Goal: Transaction & Acquisition: Book appointment/travel/reservation

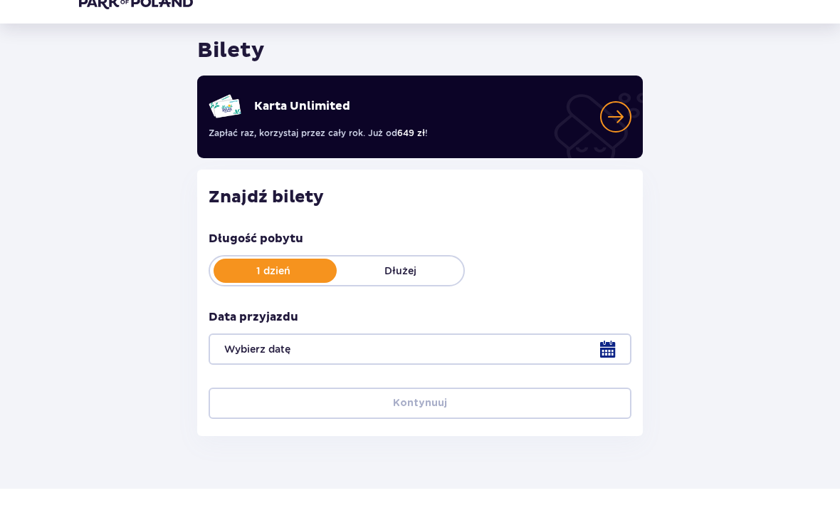
scroll to position [42, 0]
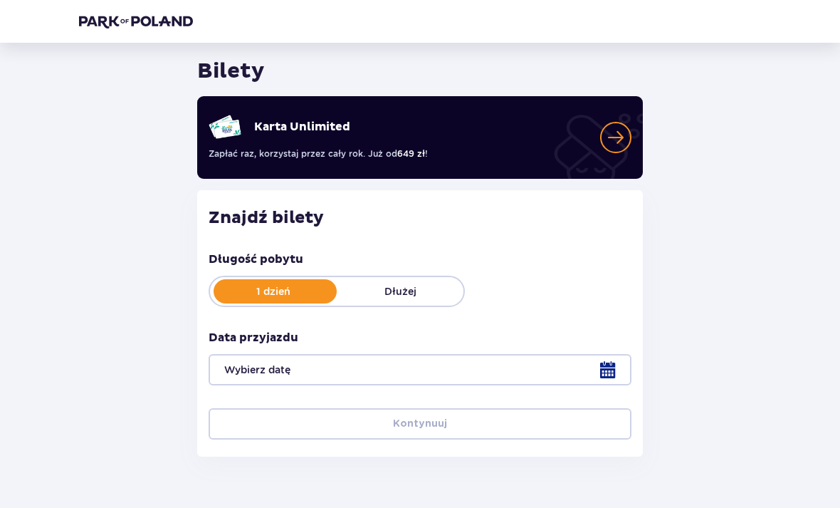
click at [375, 376] on div at bounding box center [420, 369] width 423 height 31
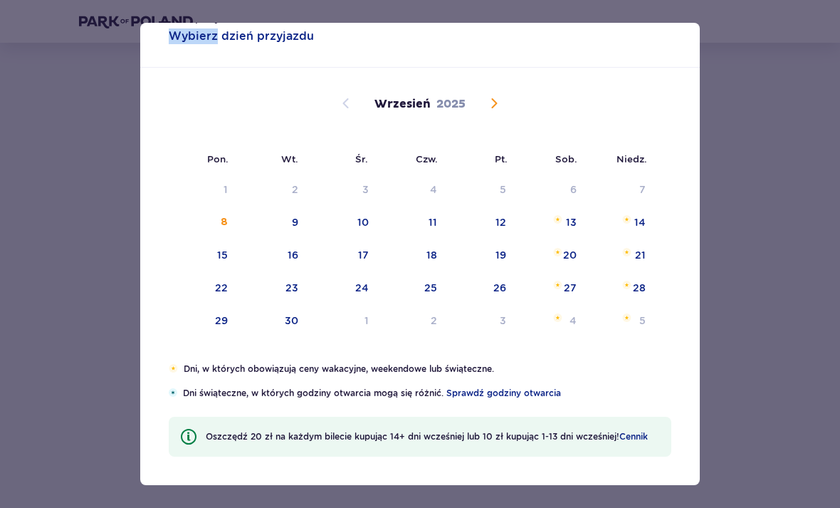
scroll to position [34, 0]
click at [574, 293] on div "27" at bounding box center [570, 288] width 13 height 14
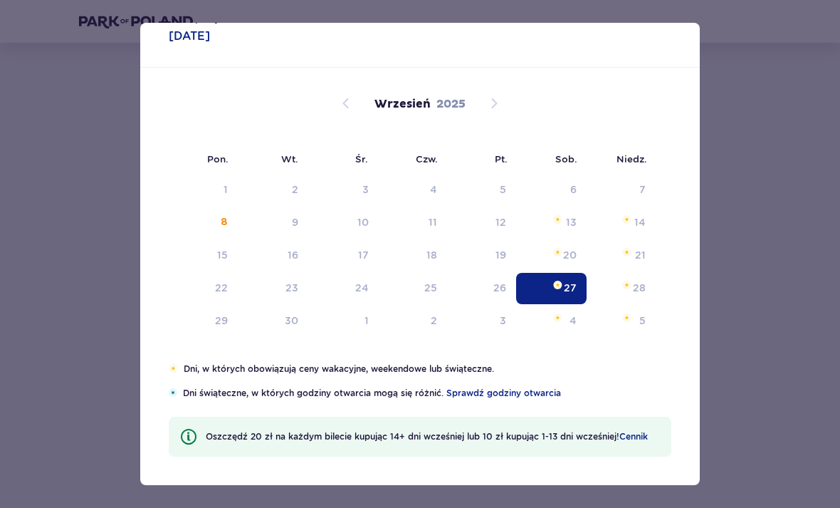
type input "[DATE]"
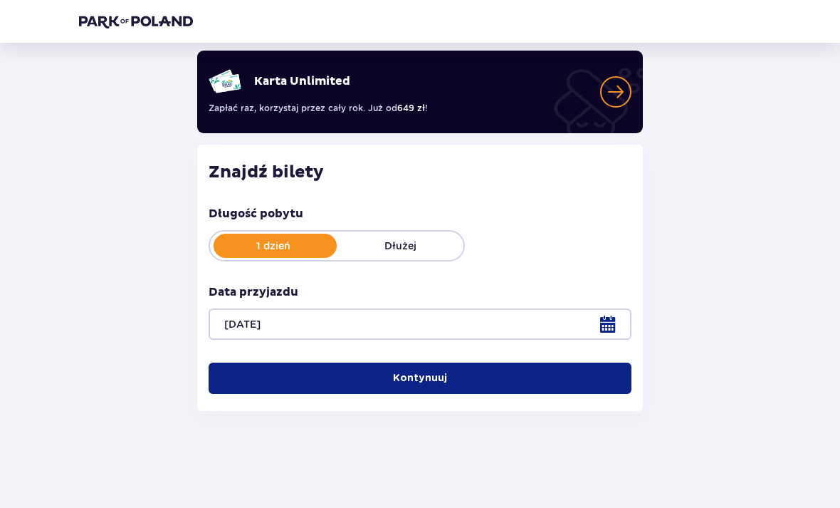
click at [498, 369] on button "Kontynuuj" at bounding box center [420, 377] width 423 height 31
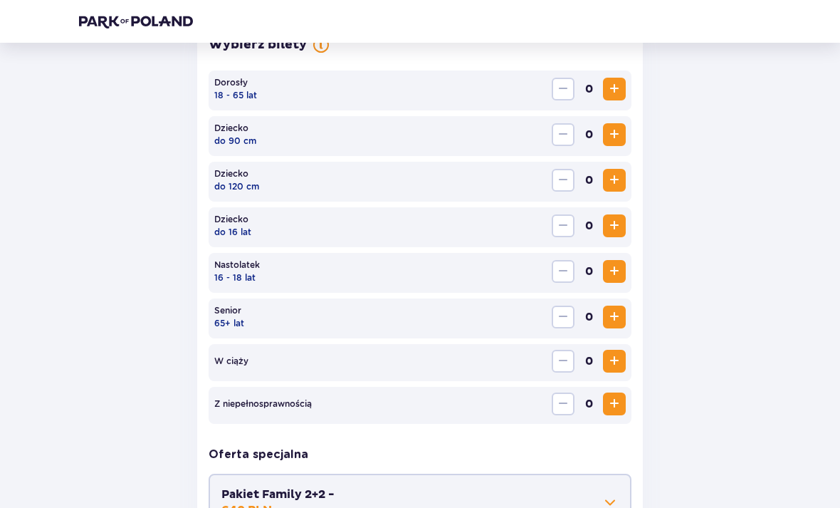
scroll to position [439, 0]
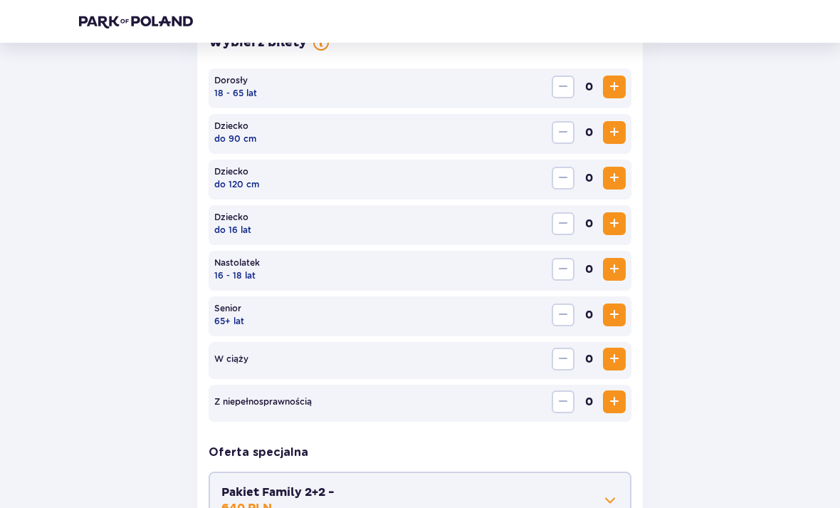
click at [614, 266] on span "Increase" at bounding box center [614, 269] width 17 height 17
click at [621, 93] on span "Increase" at bounding box center [614, 86] width 17 height 17
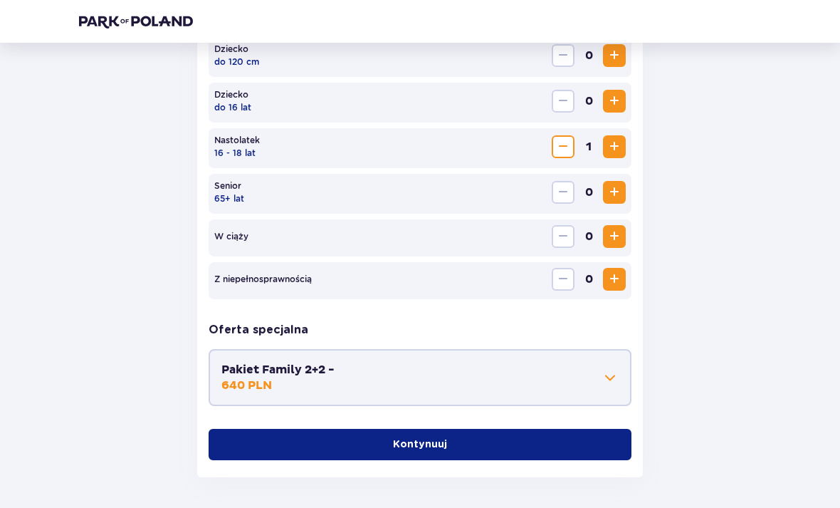
scroll to position [570, 0]
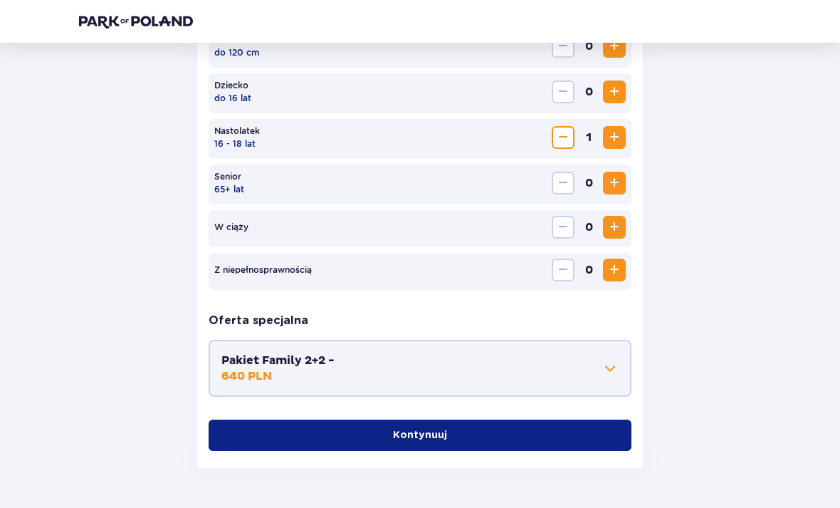
click at [556, 437] on button "Kontynuuj" at bounding box center [420, 434] width 423 height 31
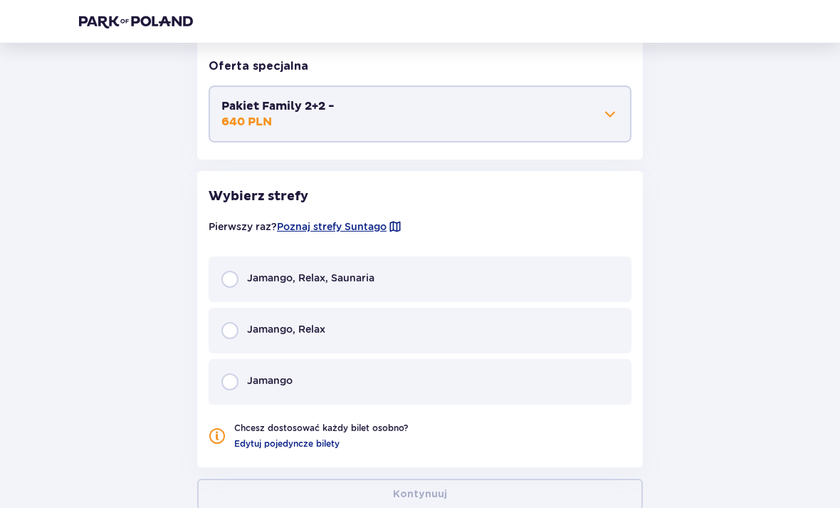
scroll to position [867, 0]
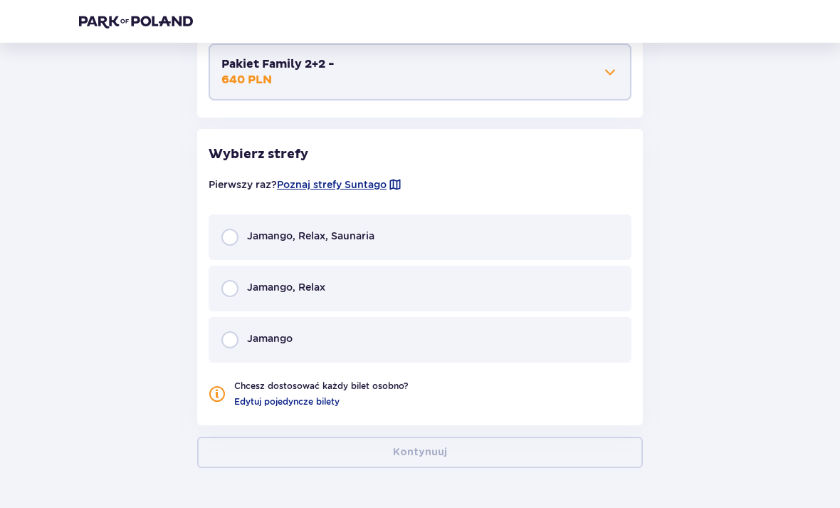
click at [502, 331] on div "Jamango" at bounding box center [420, 340] width 423 height 46
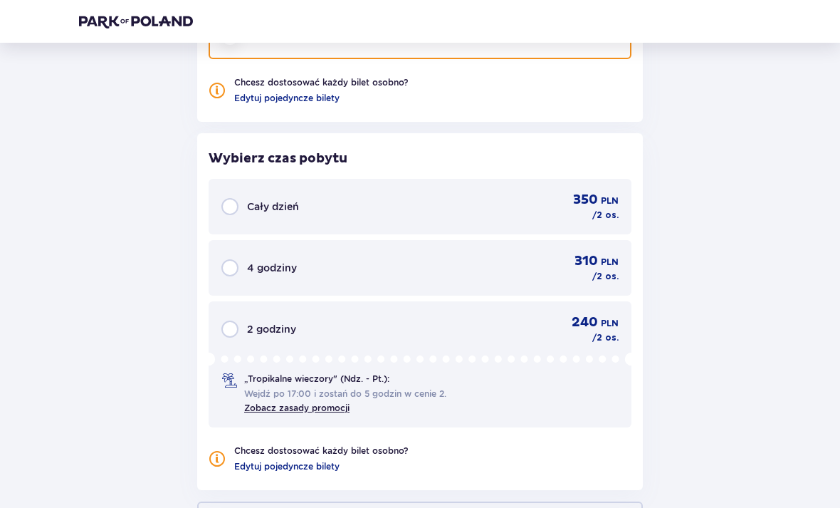
scroll to position [1235, 0]
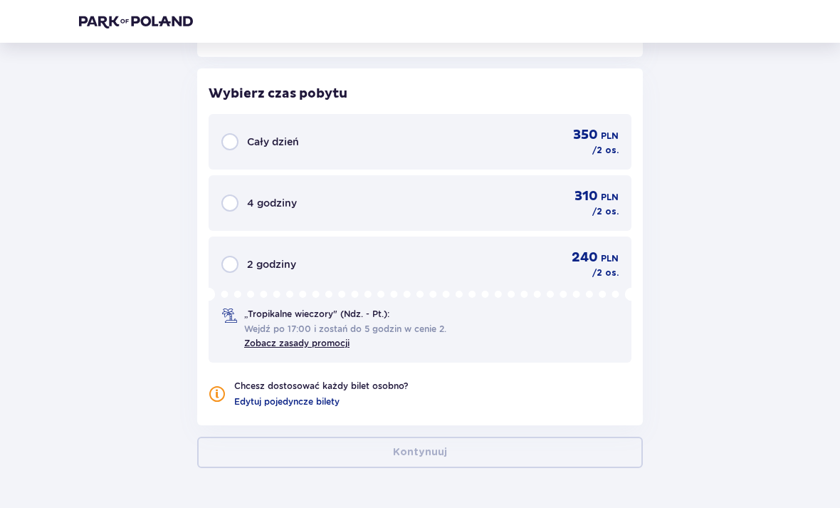
click at [580, 271] on div "240 PLN / 2 os." at bounding box center [595, 264] width 47 height 30
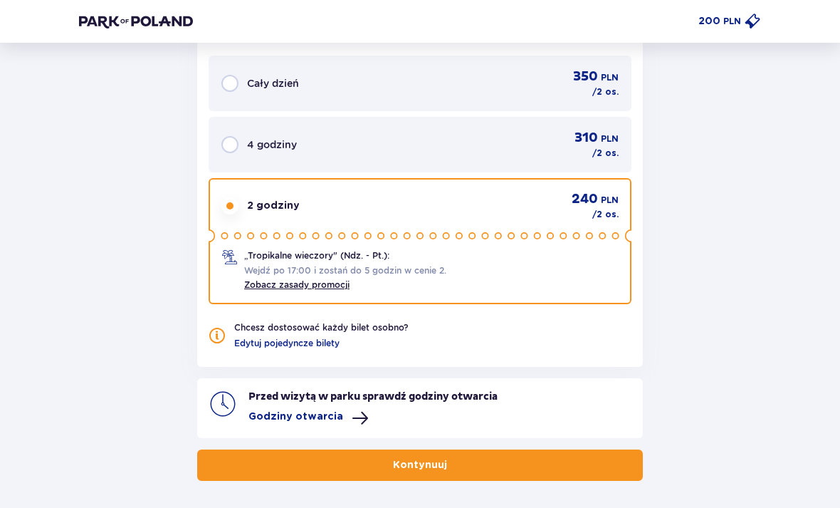
scroll to position [1306, 0]
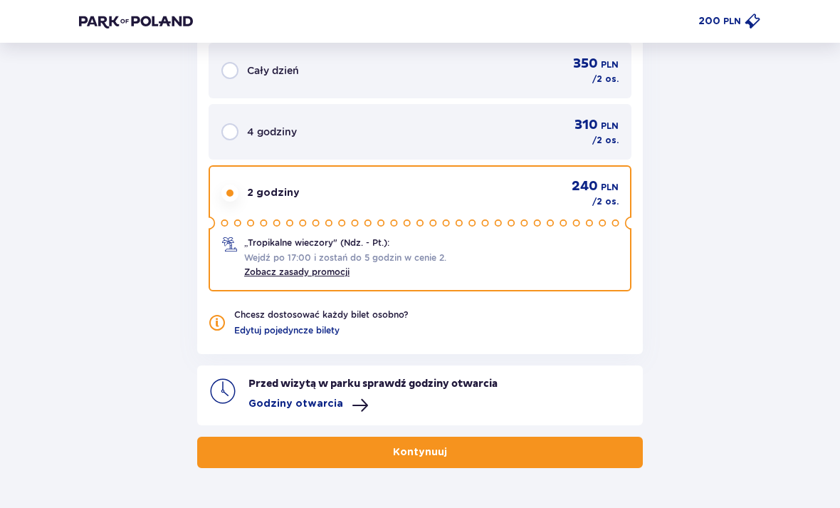
click at [620, 451] on button "Kontynuuj" at bounding box center [420, 452] width 446 height 31
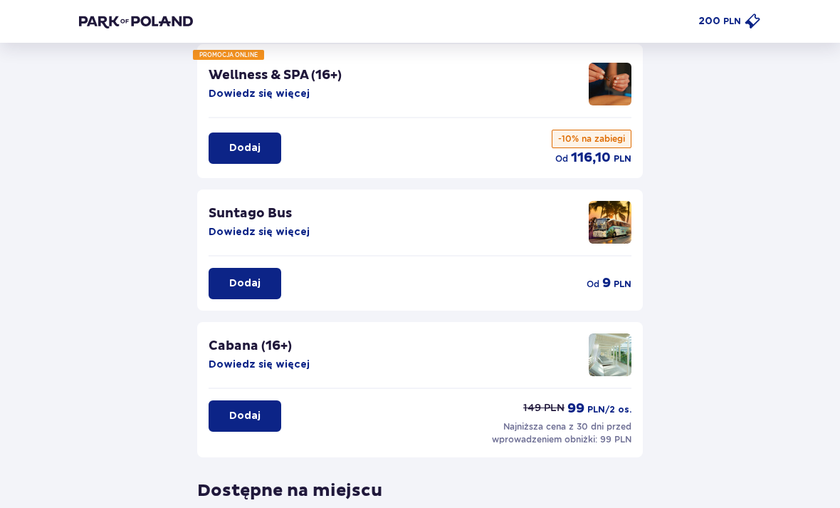
click at [270, 293] on button "Dodaj" at bounding box center [245, 283] width 73 height 31
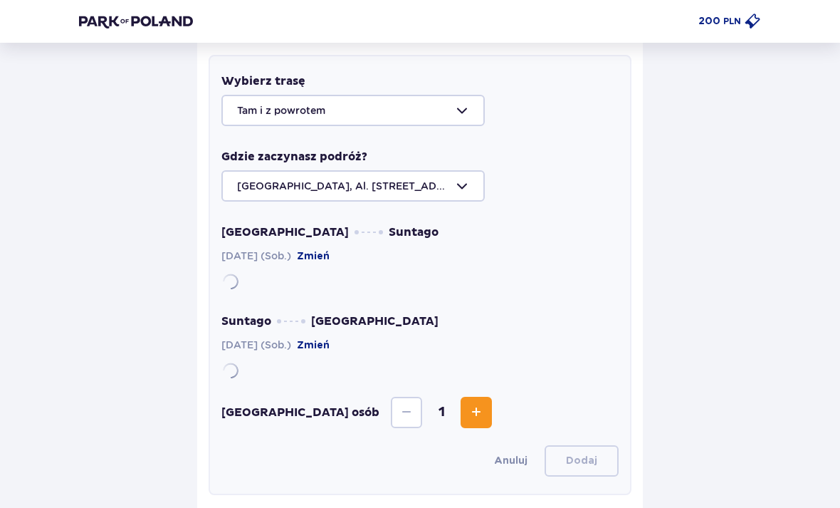
scroll to position [379, 0]
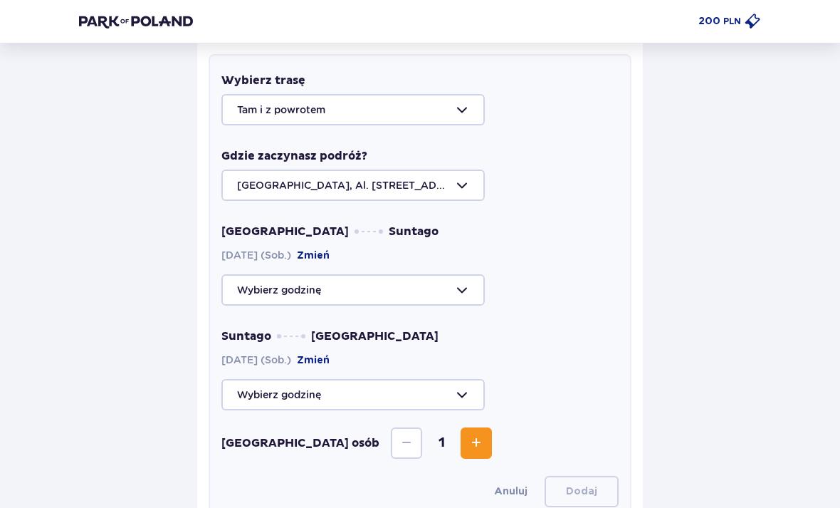
click at [462, 182] on div at bounding box center [419, 184] width 397 height 31
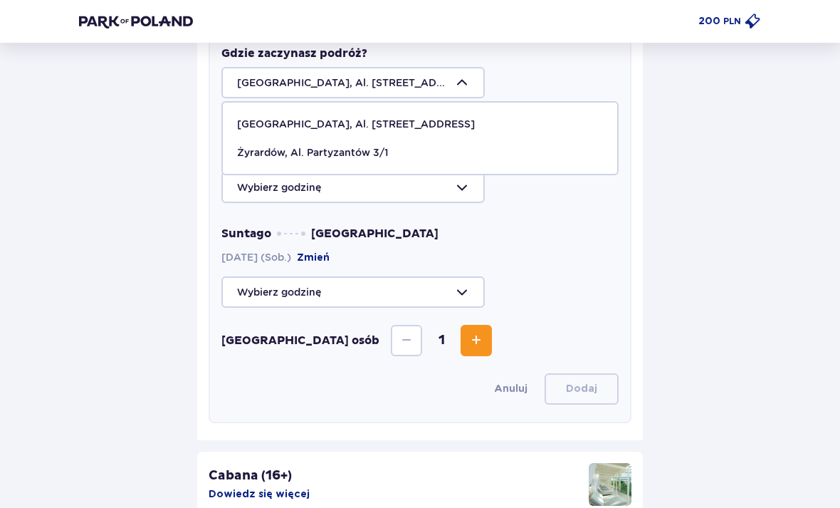
scroll to position [482, 0]
click at [372, 132] on span "[GEOGRAPHIC_DATA], Al. [STREET_ADDRESS]" at bounding box center [420, 123] width 394 height 28
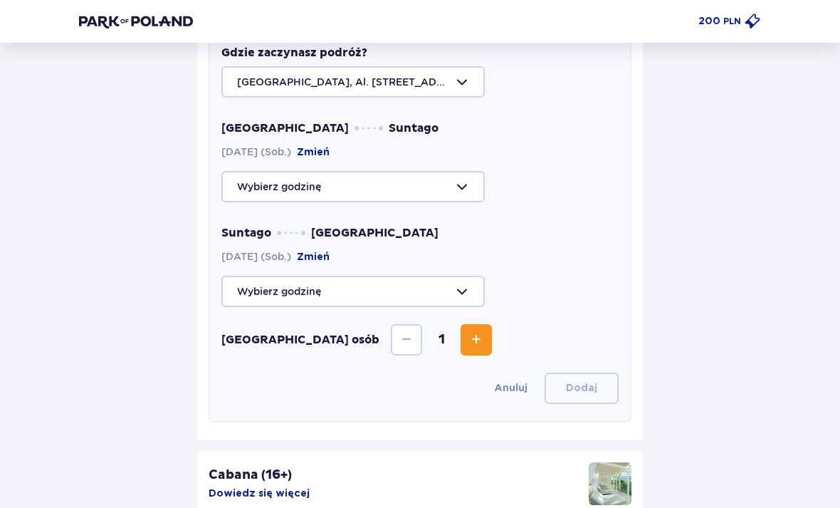
click at [466, 192] on div at bounding box center [419, 186] width 397 height 31
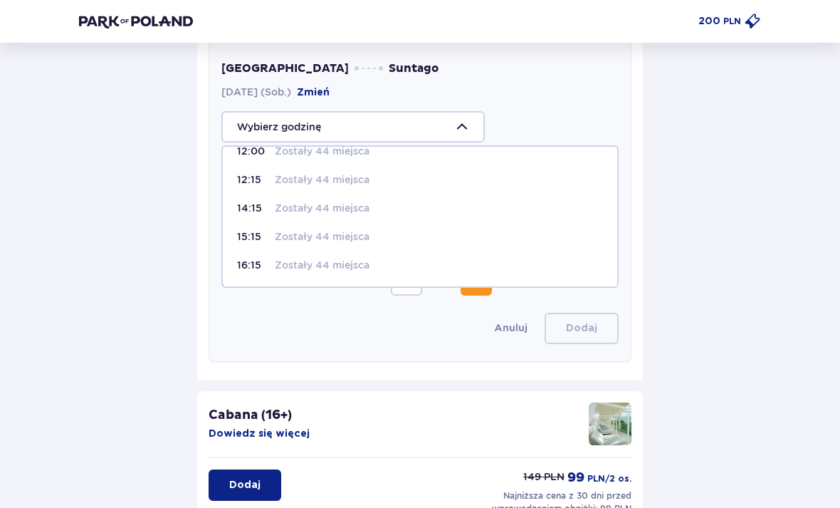
scroll to position [542, 0]
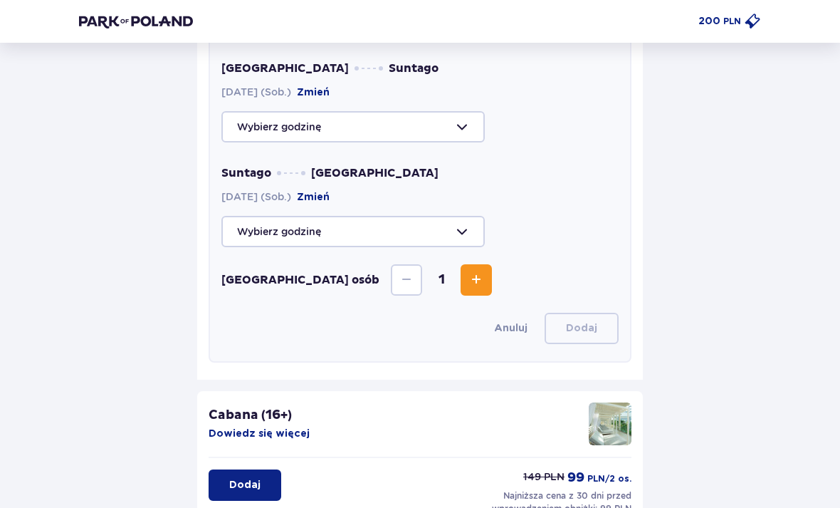
click at [540, 93] on div "Warszawa Suntago [DATE] (Sob.) [GEOGRAPHIC_DATA]" at bounding box center [419, 102] width 397 height 82
click at [459, 124] on div at bounding box center [419, 126] width 397 height 31
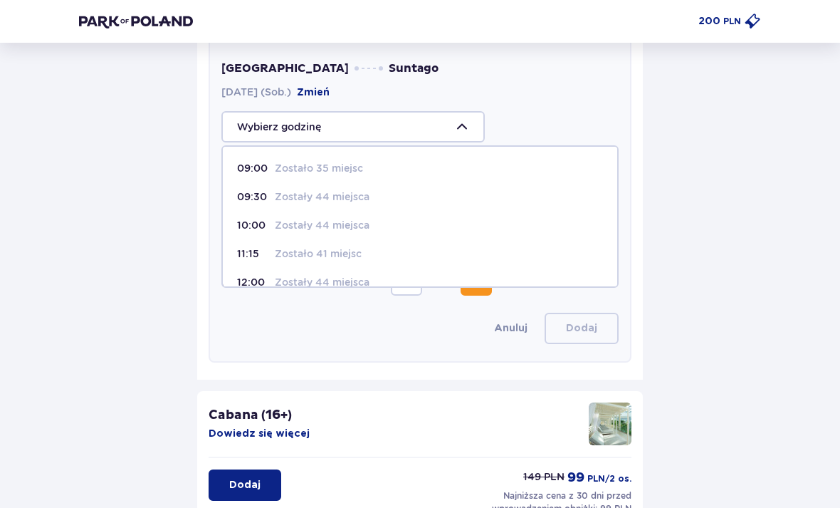
click at [390, 219] on div "10:00 Zostały 44 miejsca" at bounding box center [420, 225] width 366 height 14
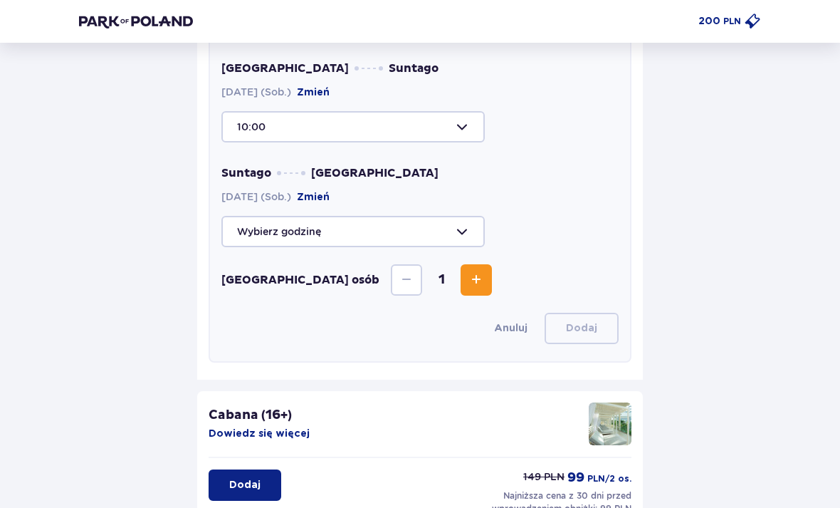
click at [391, 227] on div at bounding box center [419, 231] width 397 height 31
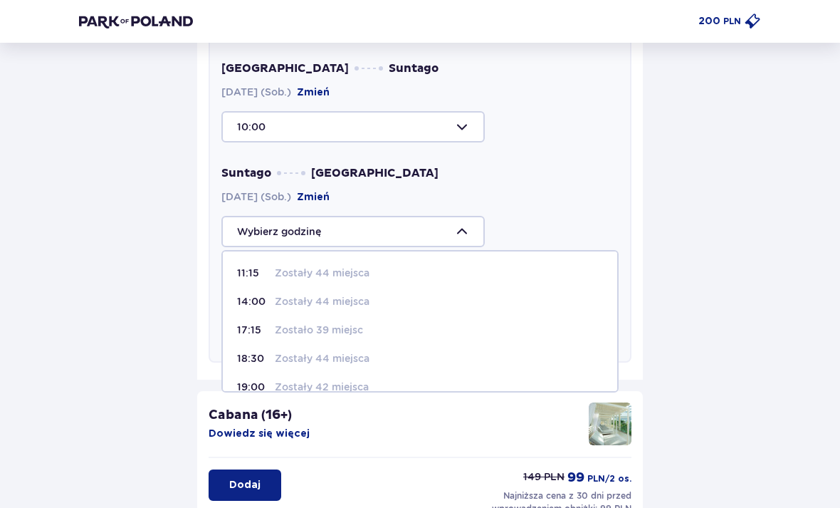
scroll to position [0, 0]
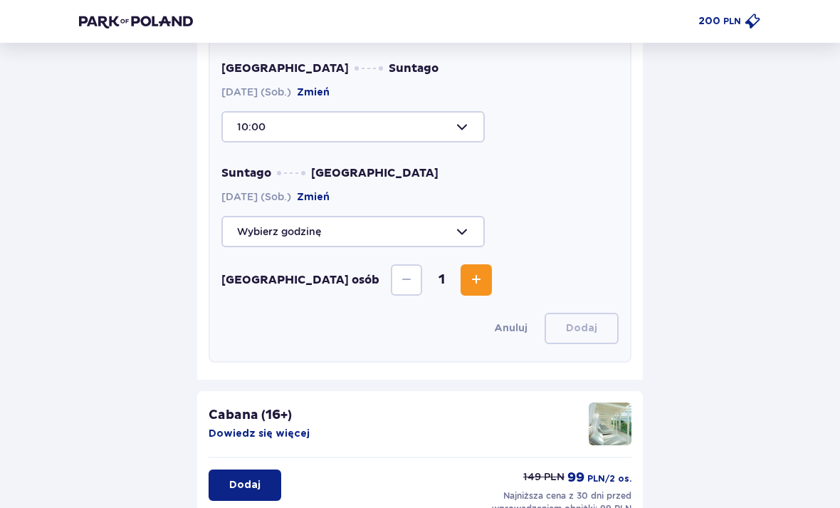
click at [469, 120] on div at bounding box center [419, 126] width 397 height 31
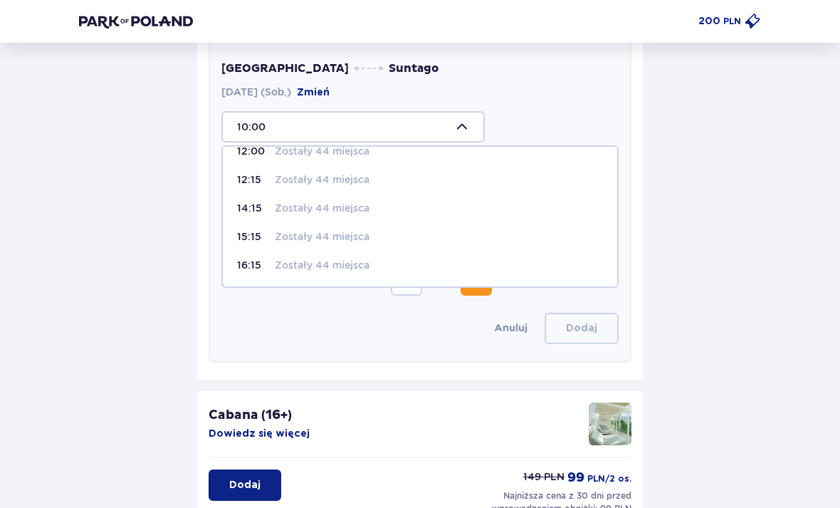
scroll to position [131, 0]
click at [372, 261] on div "16:15 Zostały 44 miejsca" at bounding box center [420, 265] width 366 height 14
type input "16:15"
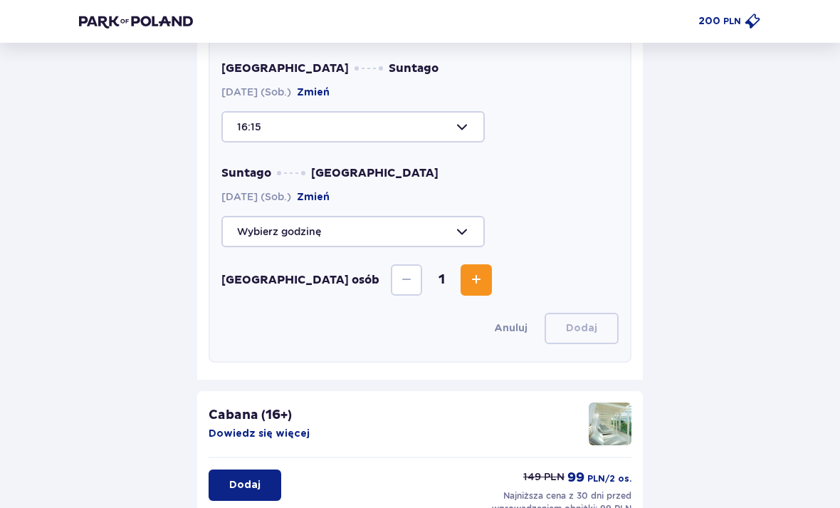
click at [377, 236] on div at bounding box center [419, 231] width 397 height 31
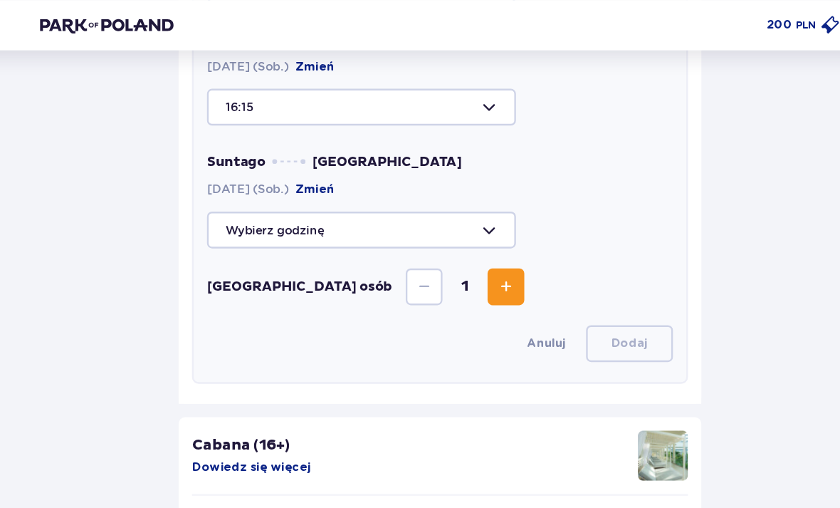
scroll to position [578, 0]
click at [410, 85] on div at bounding box center [419, 90] width 397 height 31
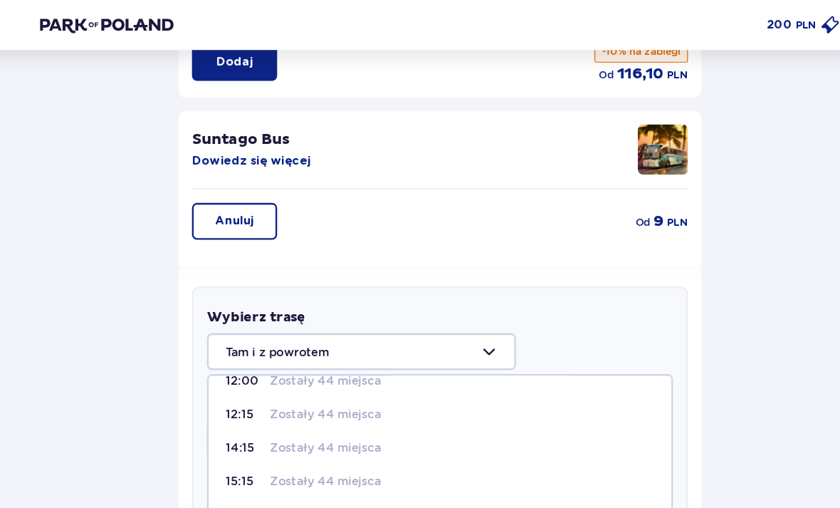
scroll to position [131, 0]
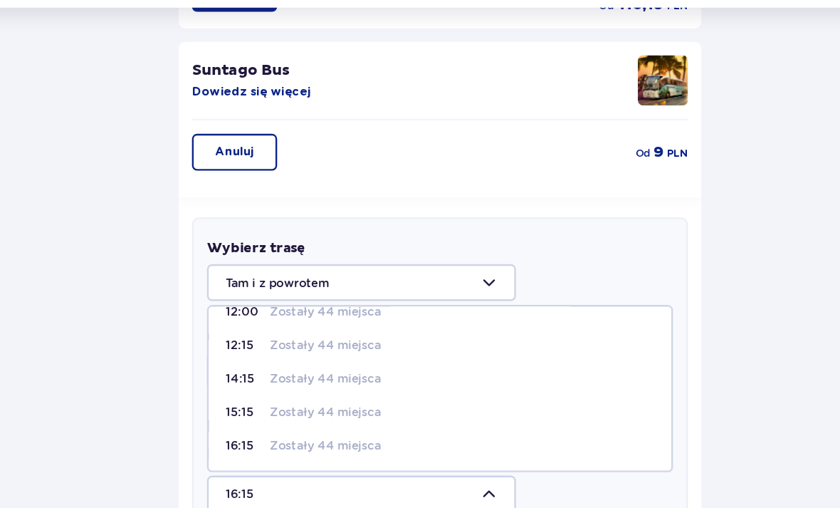
click at [219, 150] on button "Anuluj" at bounding box center [245, 165] width 73 height 31
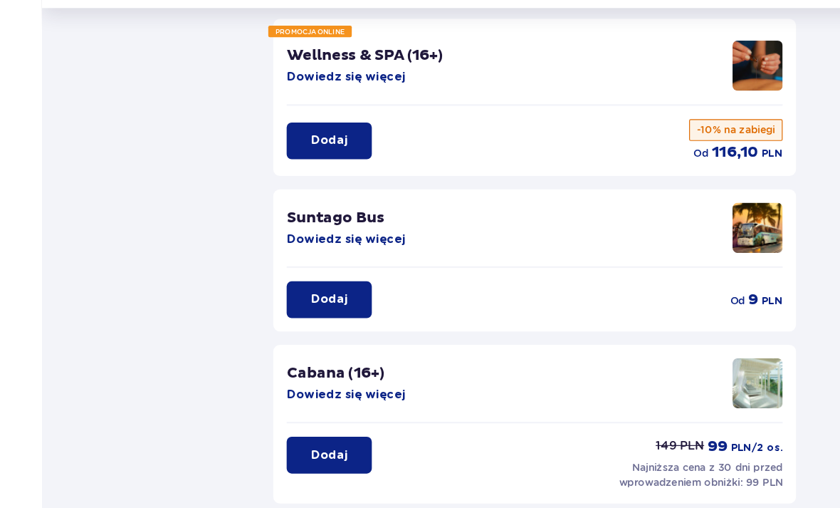
scroll to position [351, 0]
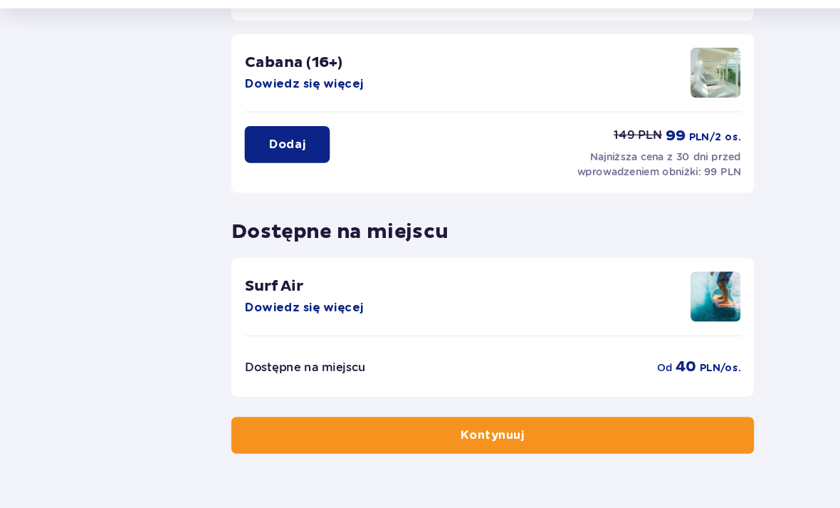
click at [586, 391] on button "Kontynuuj" at bounding box center [420, 406] width 446 height 31
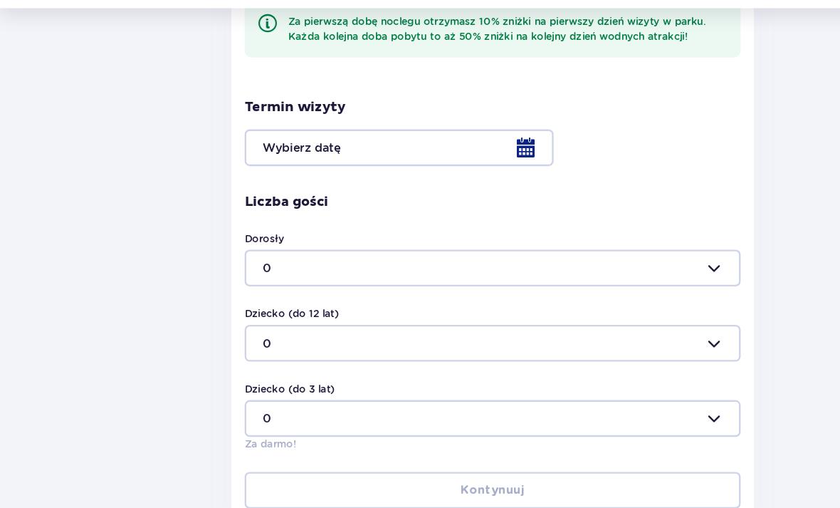
scroll to position [330, 0]
click at [428, 145] on div at bounding box center [420, 160] width 423 height 31
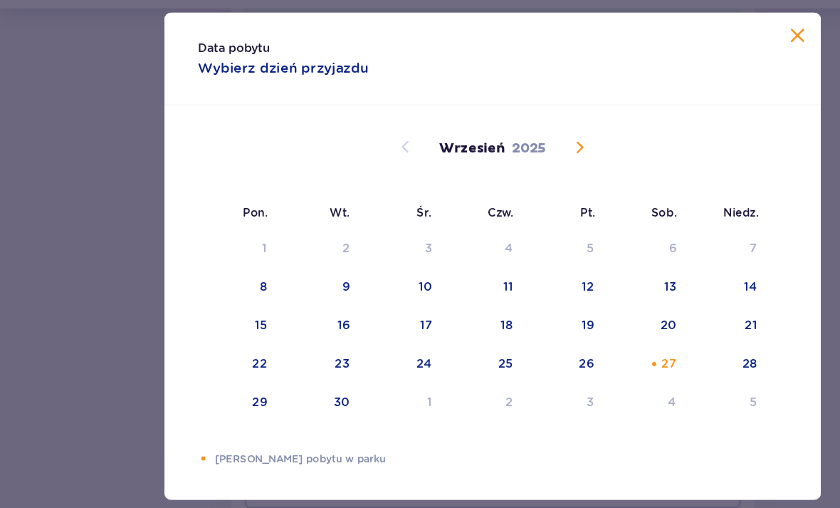
click at [697, 46] on div "Data pobytu Wybierz dzień przyjazdu" at bounding box center [420, 85] width 560 height 79
click at [686, 58] on span at bounding box center [680, 66] width 17 height 17
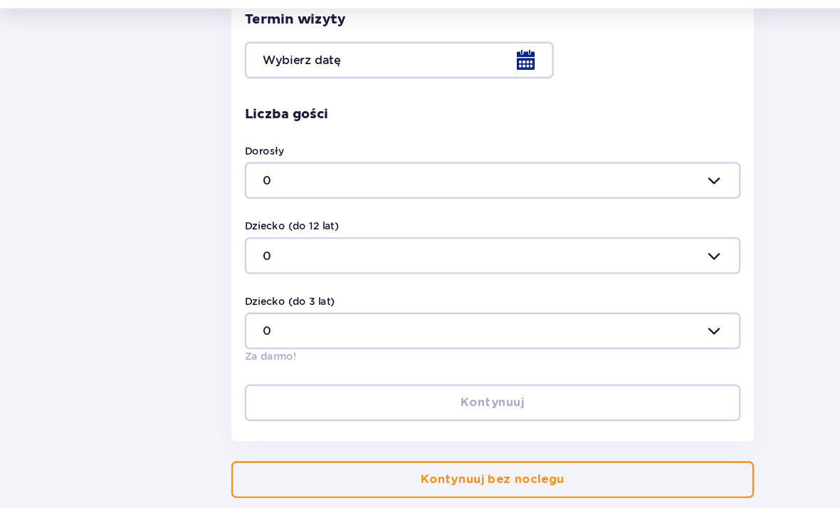
scroll to position [442, 0]
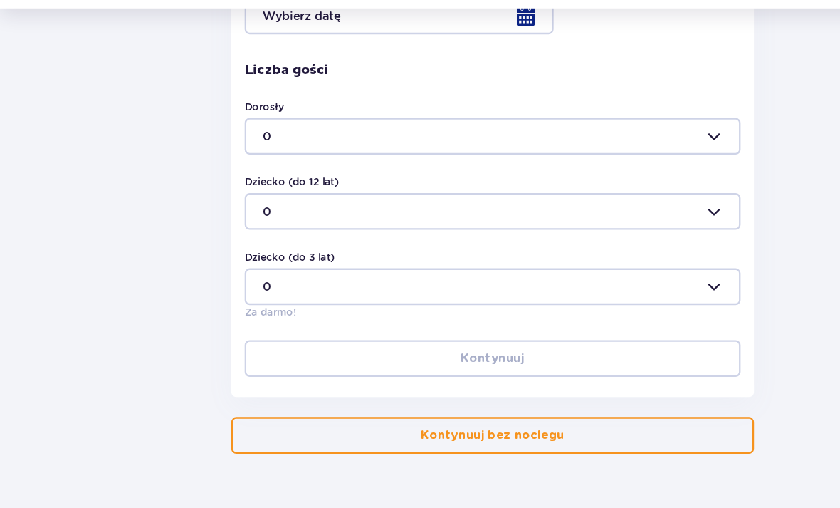
click at [459, 399] on p "Kontynuuj bez noclegu" at bounding box center [420, 406] width 122 height 14
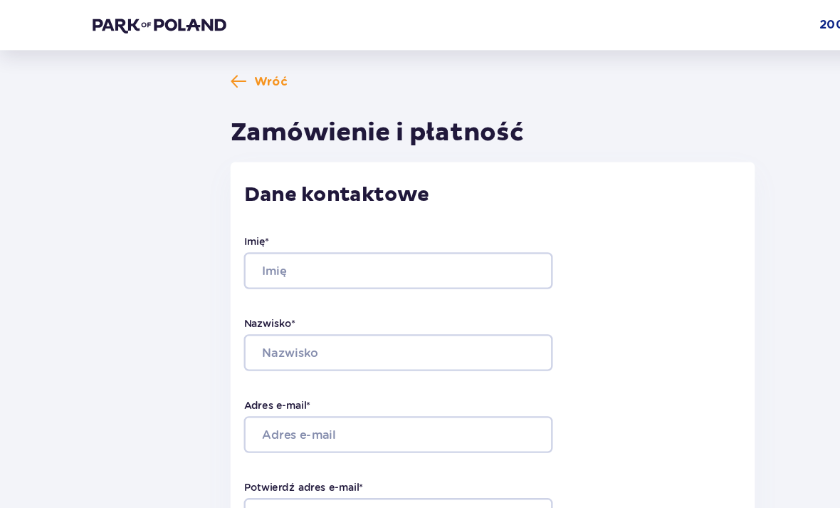
click at [236, 66] on span "Wróć" at bounding box center [230, 70] width 29 height 14
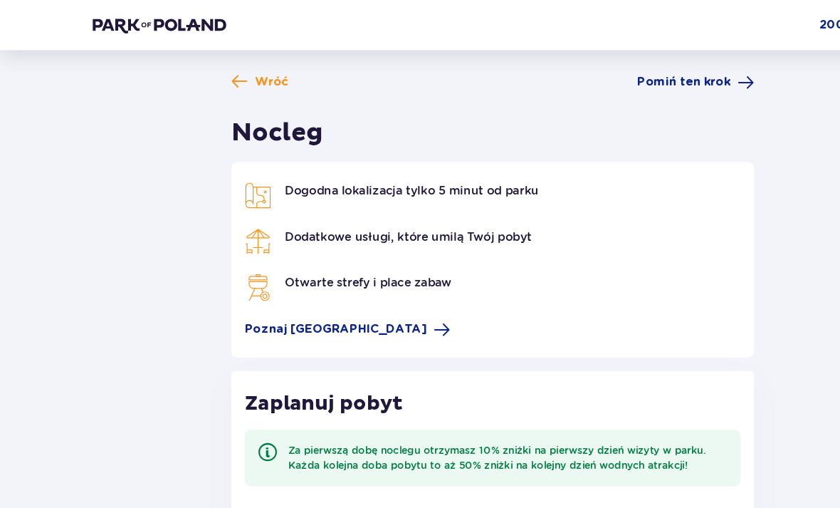
click at [227, 68] on span "Wróć" at bounding box center [231, 70] width 29 height 14
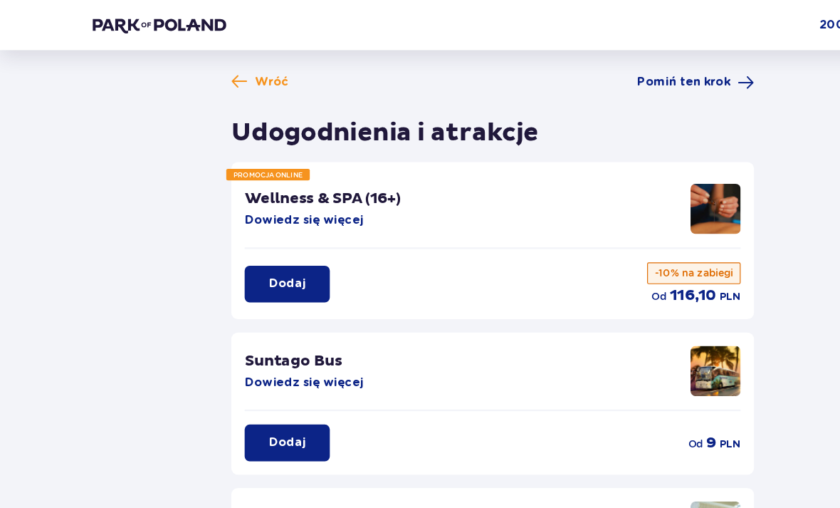
click at [229, 63] on span "Wróć" at bounding box center [231, 70] width 29 height 14
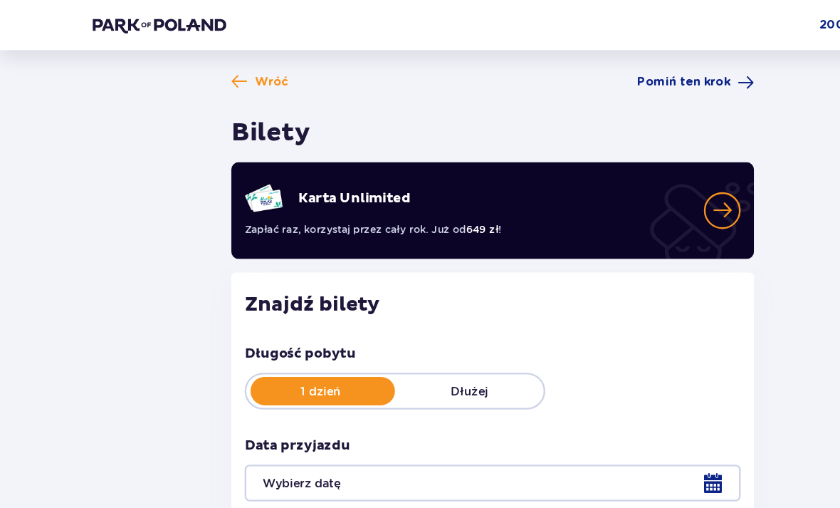
type input "[DATE]"
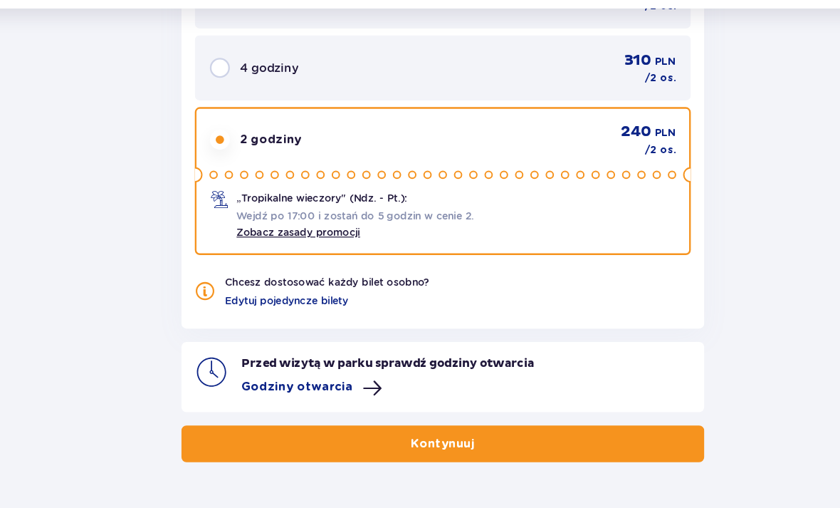
scroll to position [1352, 0]
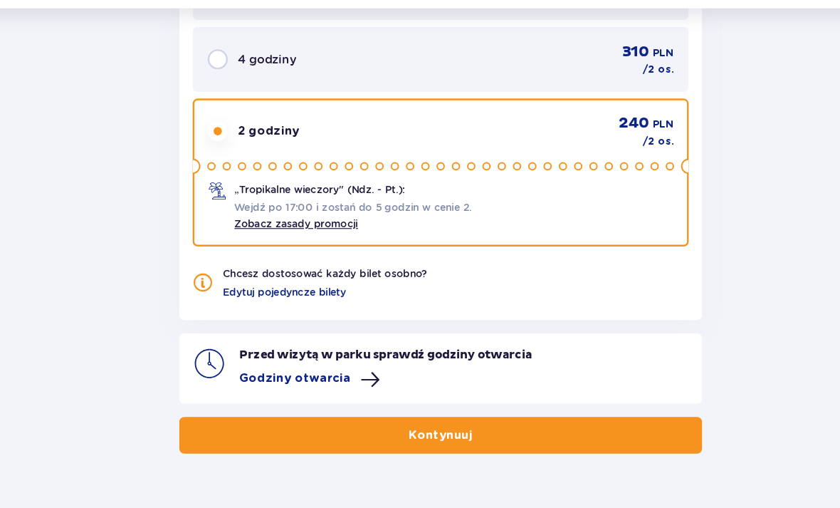
click at [444, 391] on button "Kontynuuj" at bounding box center [420, 406] width 446 height 31
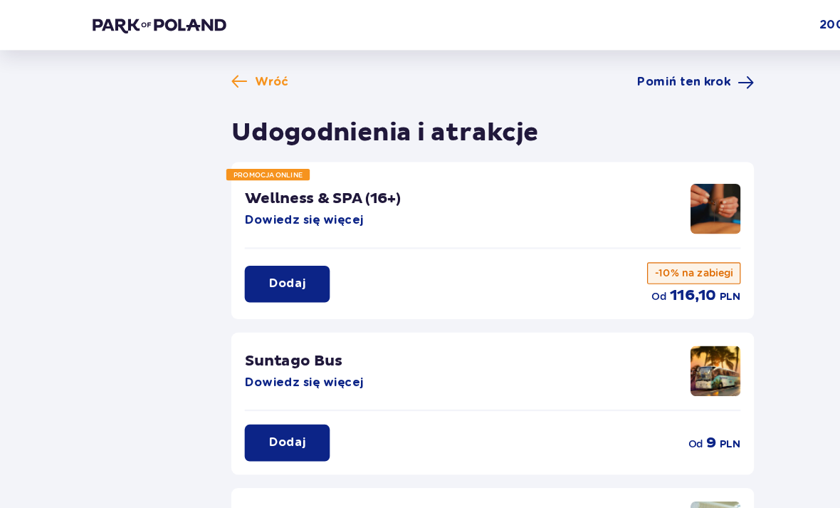
click at [251, 400] on div "Suntago Bus Dowiedz się więcej Dodaj od 9 PLN" at bounding box center [420, 343] width 446 height 121
click at [256, 375] on p "Dodaj" at bounding box center [244, 377] width 31 height 14
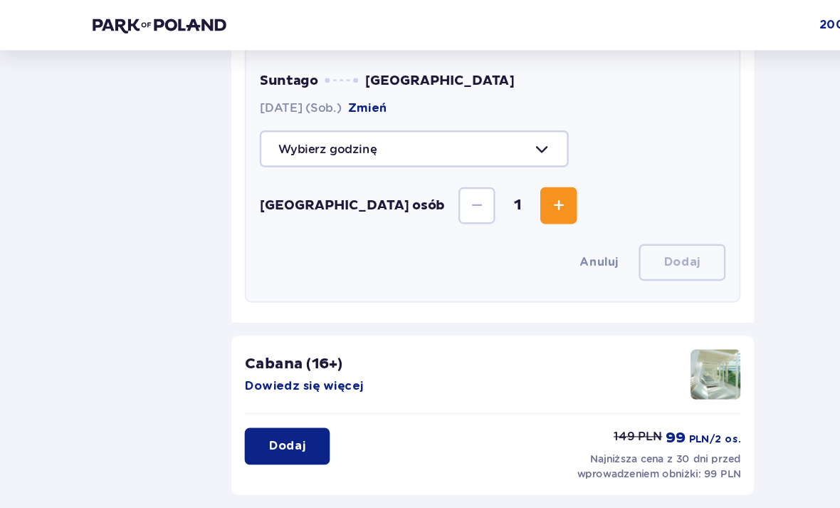
scroll to position [611, 0]
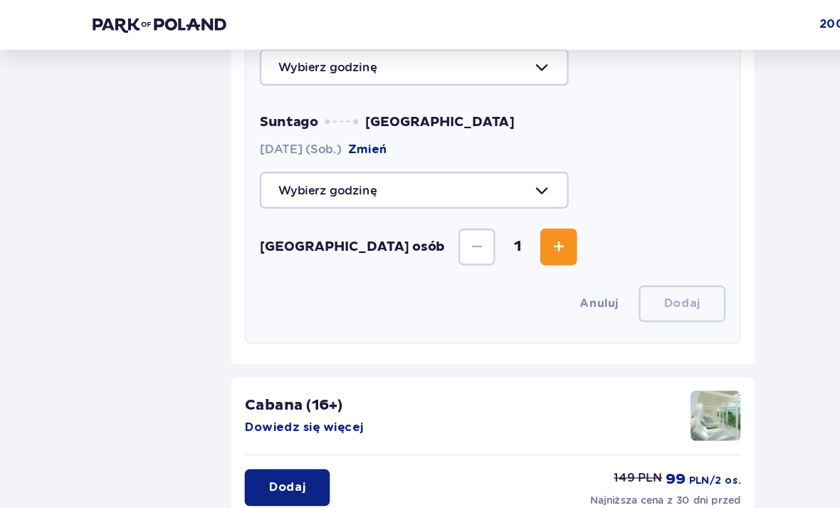
click at [468, 214] on span "Increase" at bounding box center [476, 210] width 17 height 17
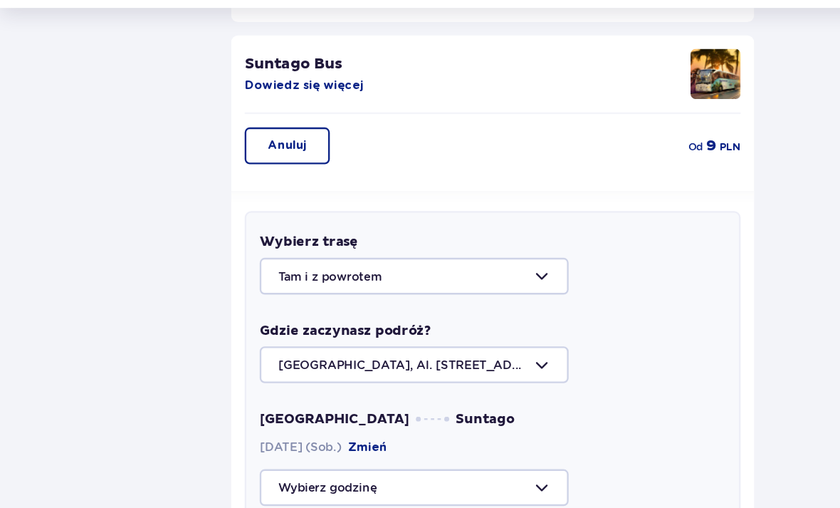
scroll to position [261, 0]
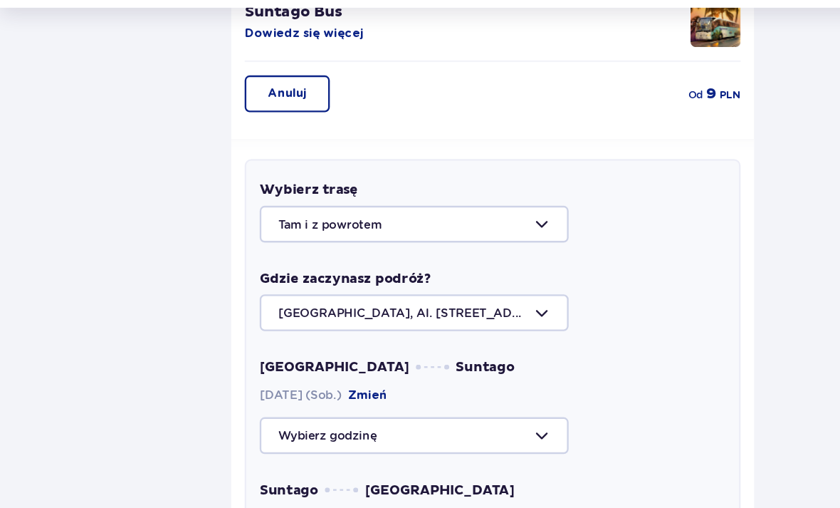
click at [459, 211] on div at bounding box center [419, 226] width 397 height 31
click at [486, 189] on div "Wybierz trasę Tam i z powrotem" at bounding box center [419, 215] width 397 height 53
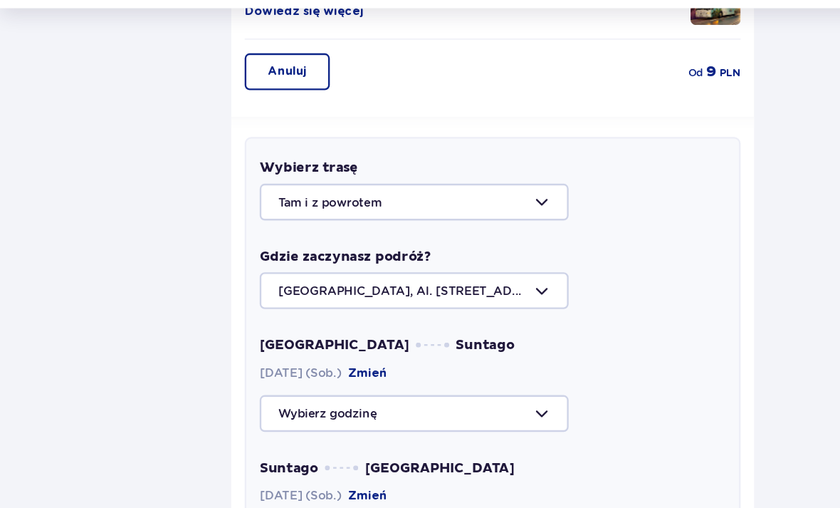
scroll to position [336, 0]
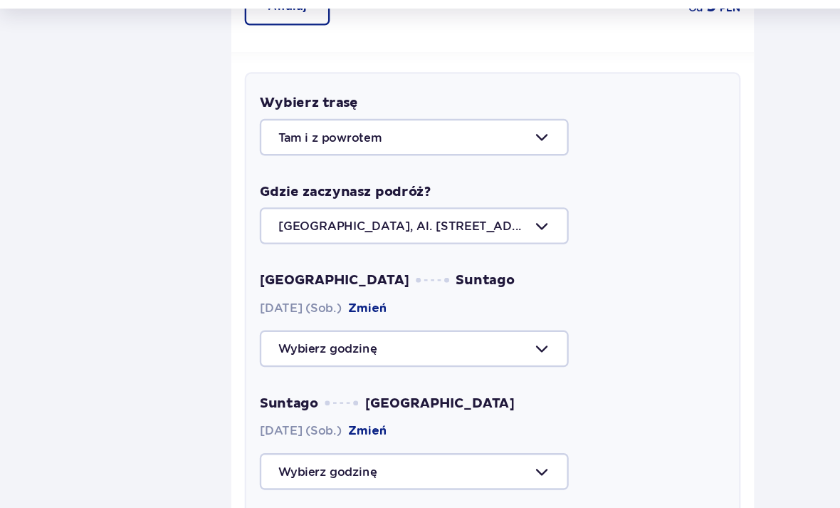
click at [456, 317] on div at bounding box center [419, 332] width 397 height 31
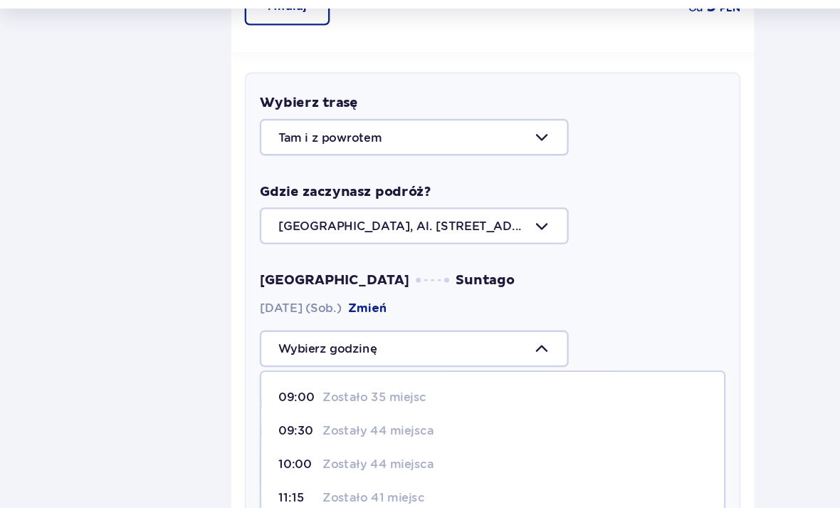
click at [354, 367] on p "Zostało 35 miejsc" at bounding box center [319, 374] width 88 height 14
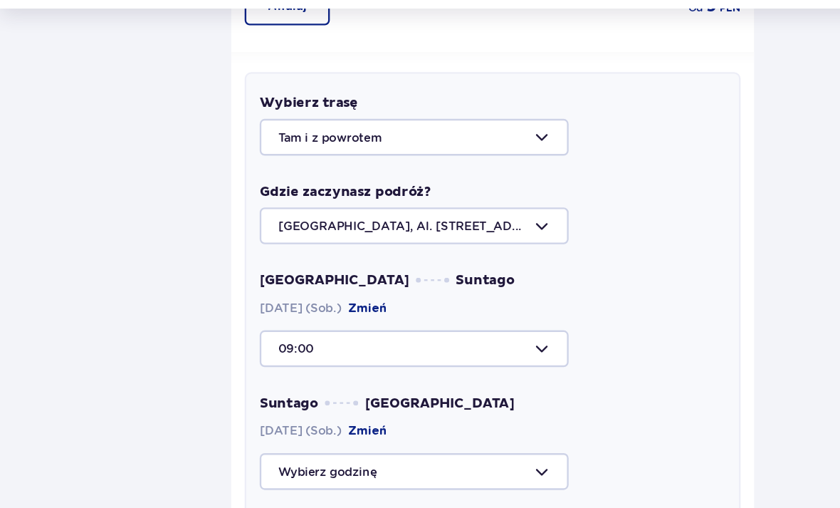
click at [417, 422] on div at bounding box center [419, 437] width 397 height 31
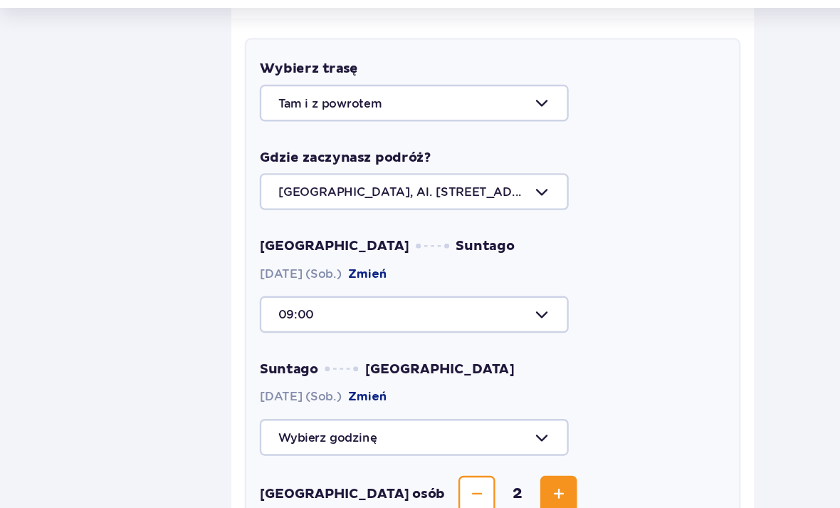
scroll to position [365, 0]
click at [511, 183] on div at bounding box center [419, 198] width 397 height 31
click at [419, 288] on div at bounding box center [419, 303] width 397 height 31
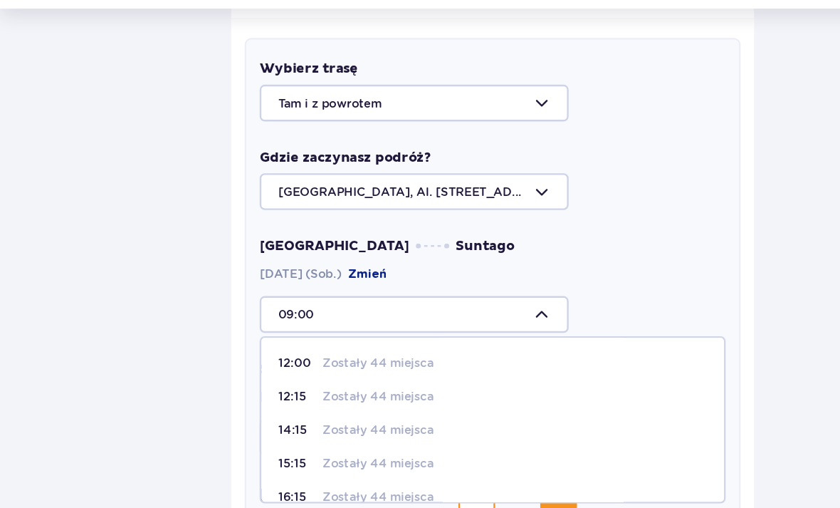
scroll to position [115, 0]
click at [345, 422] on p "Zostały 44 miejsca" at bounding box center [322, 429] width 95 height 14
type input "15:15"
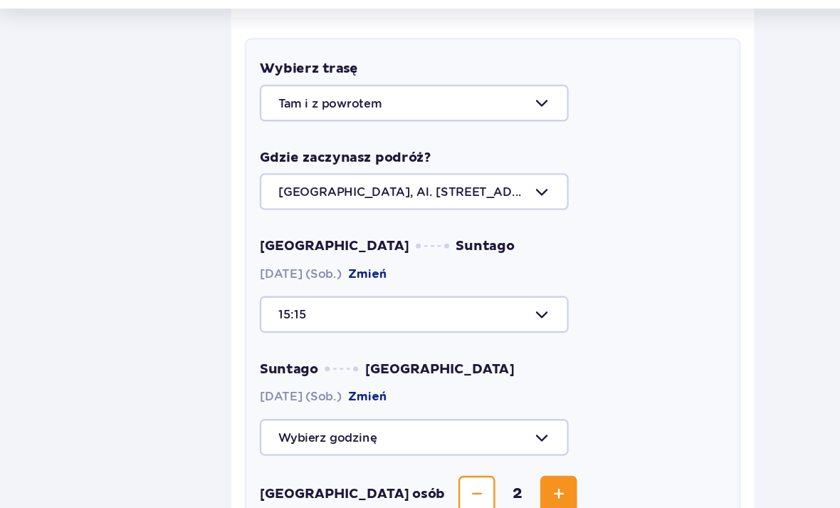
click at [439, 392] on div at bounding box center [419, 407] width 397 height 31
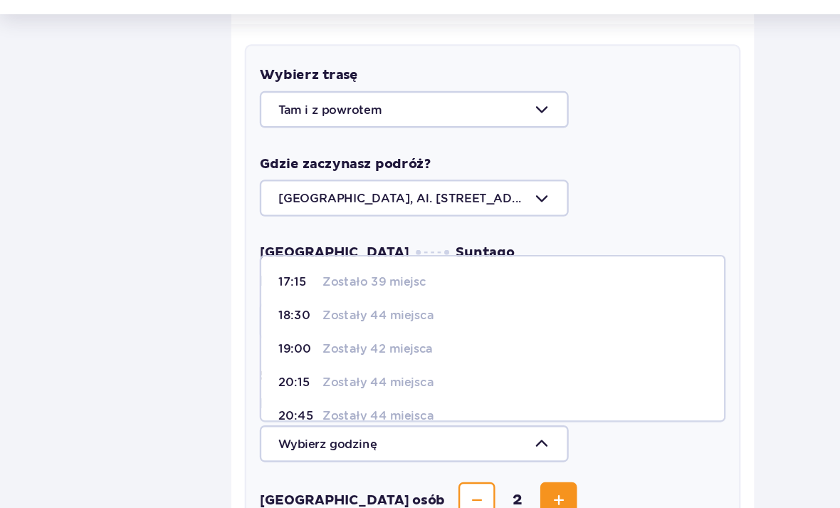
scroll to position [368, 0]
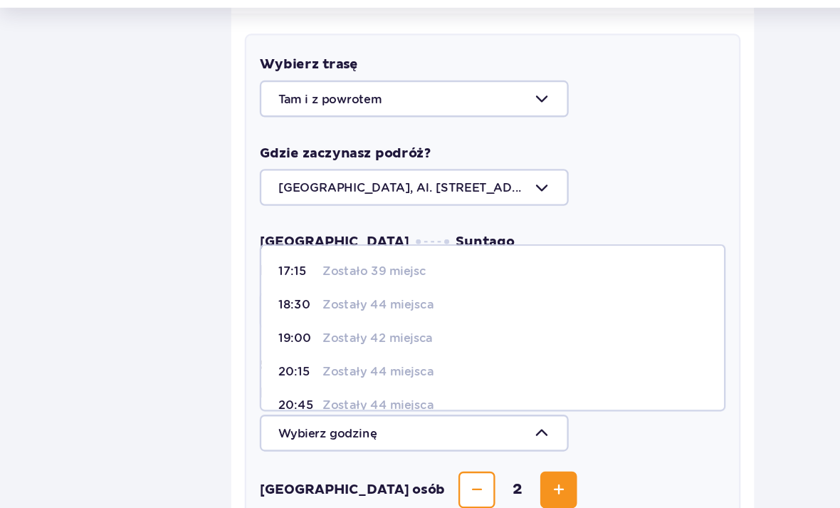
click at [378, 310] on span "19:00 Zostały 42 miejsca" at bounding box center [420, 324] width 394 height 28
type input "19:00"
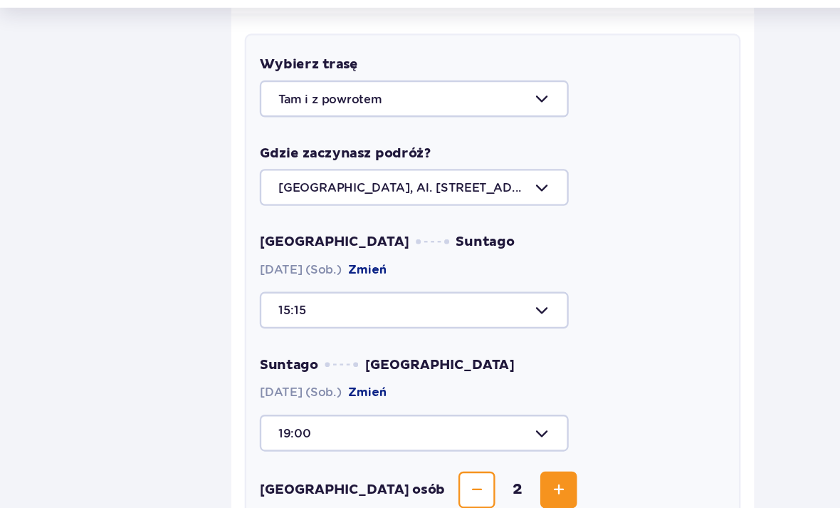
scroll to position [369, 0]
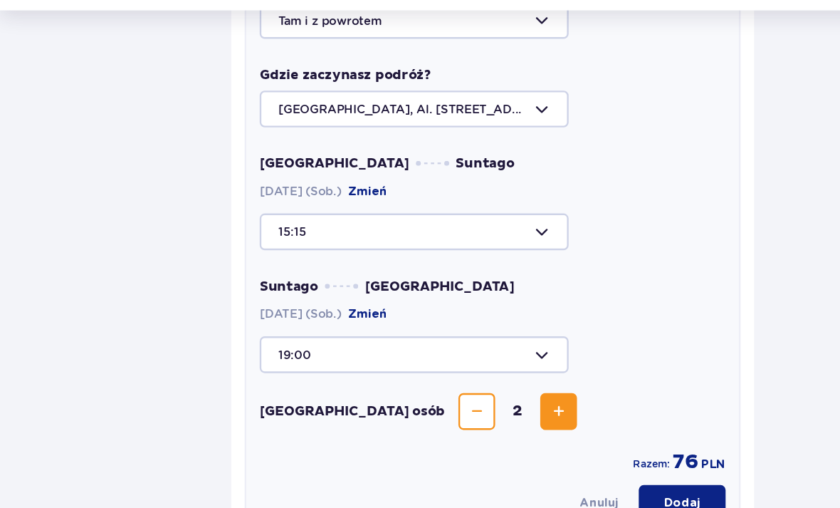
click at [572, 417] on div "Razem: 76 PLN" at bounding box center [419, 427] width 397 height 21
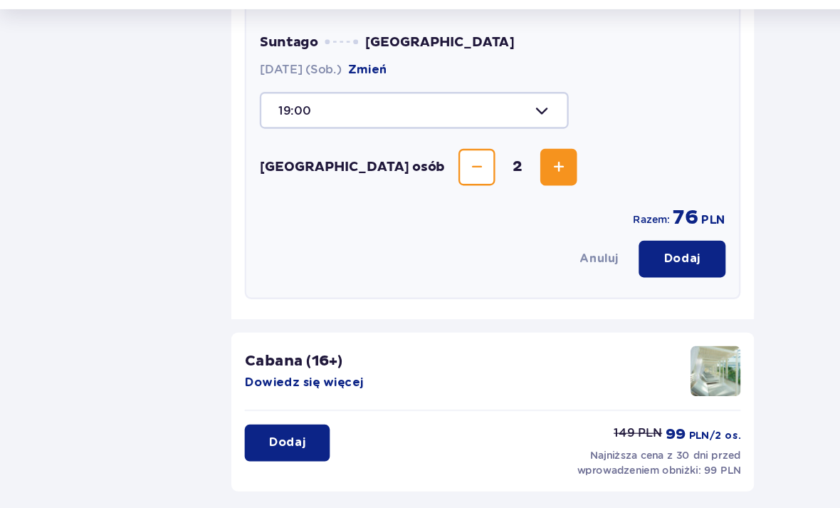
click at [512, 249] on button "Anuluj" at bounding box center [510, 256] width 33 height 14
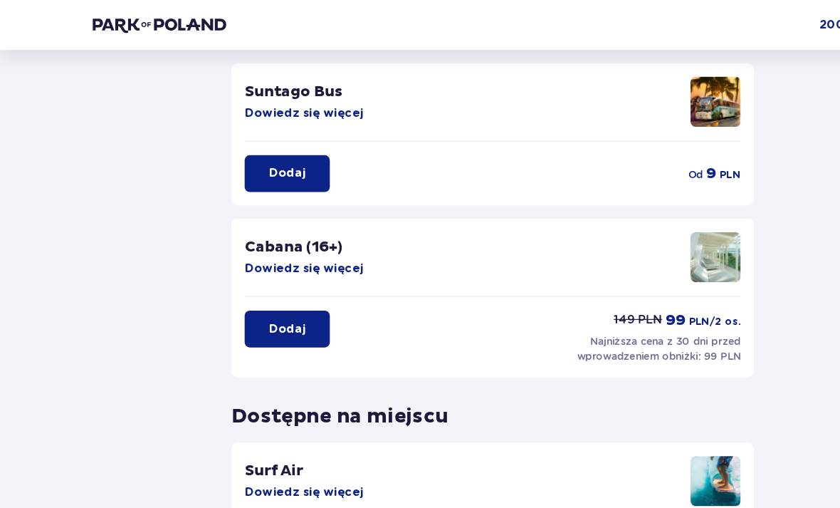
scroll to position [229, 0]
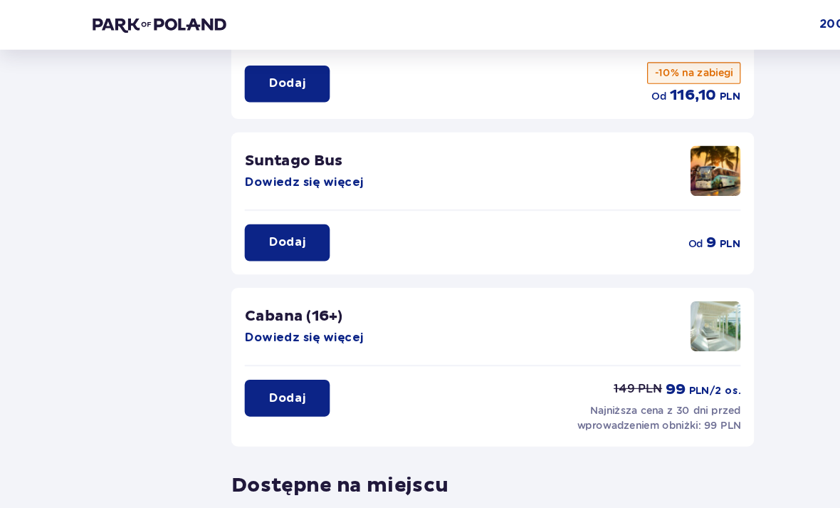
click at [241, 203] on p "Dodaj" at bounding box center [244, 207] width 31 height 14
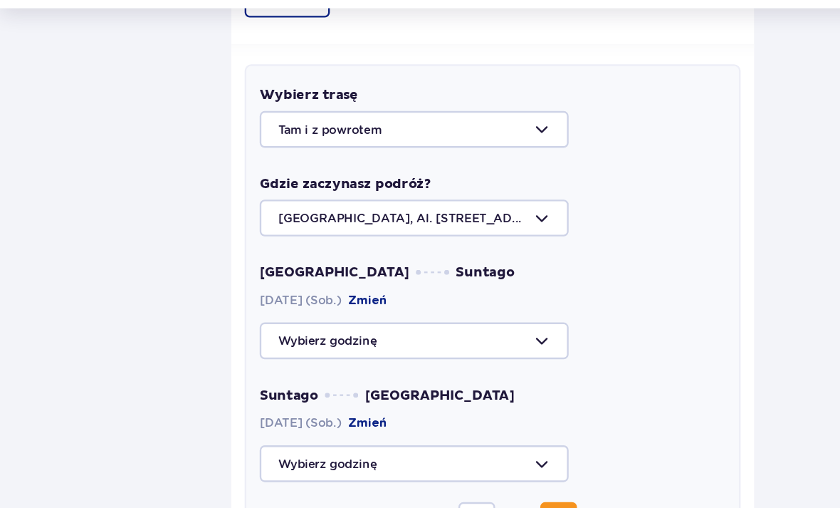
scroll to position [343, 0]
click at [434, 310] on div at bounding box center [419, 325] width 397 height 31
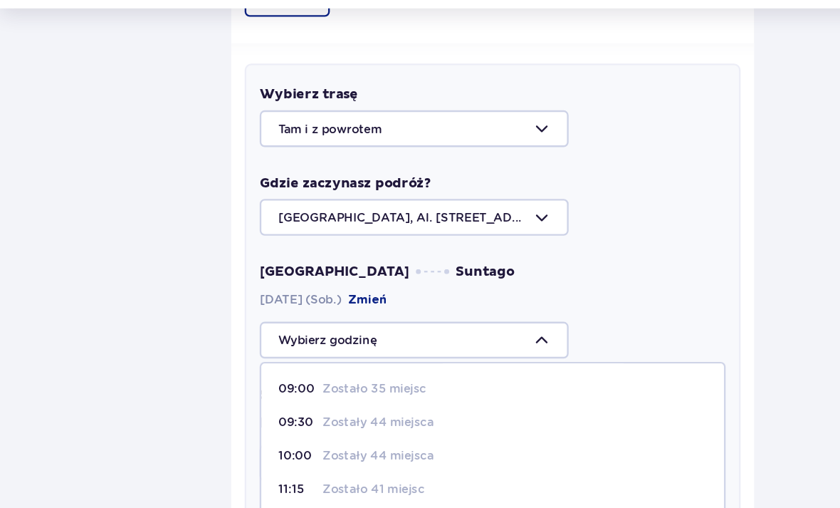
click at [386, 360] on div "09:00 Zostało 35 miejsc" at bounding box center [420, 367] width 366 height 14
type input "09:00"
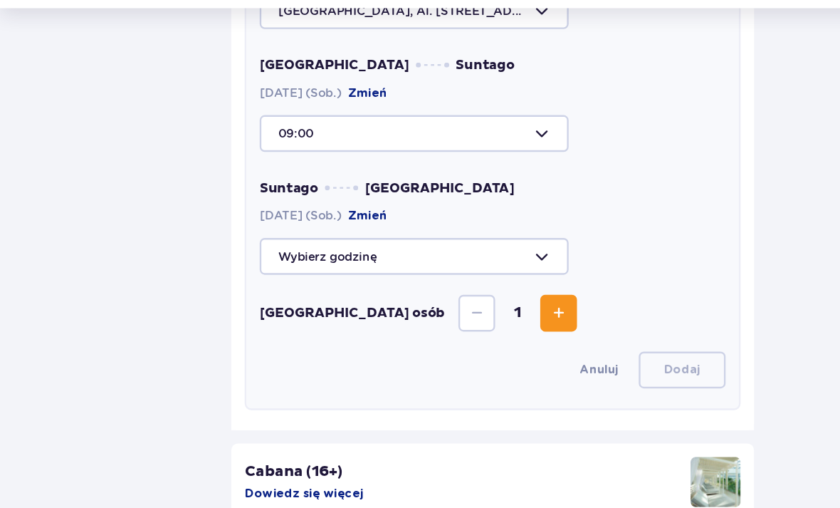
click at [432, 239] on div at bounding box center [419, 254] width 397 height 31
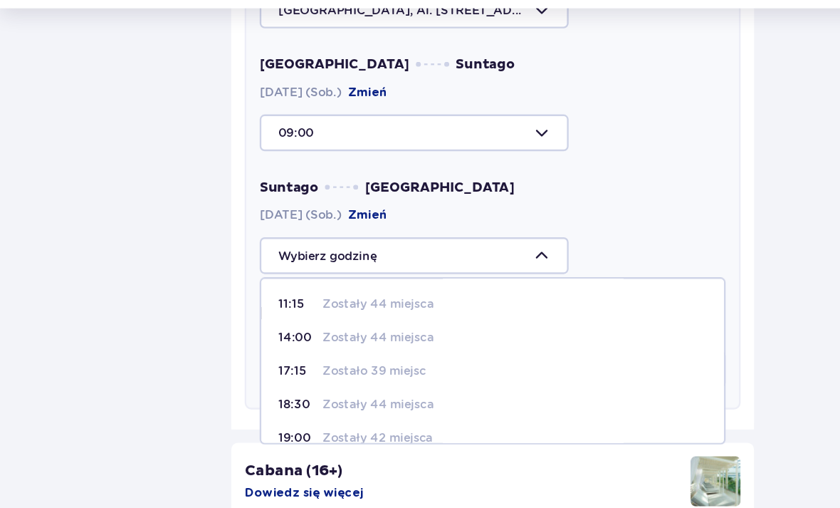
click at [403, 316] on div "14:00 Zostały 44 miejsca" at bounding box center [420, 323] width 366 height 14
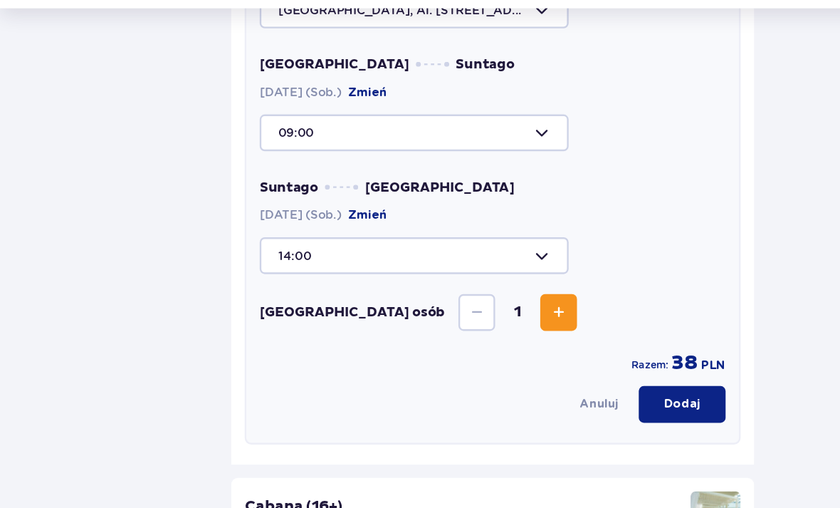
type input "14:00"
click at [464, 133] on div at bounding box center [419, 148] width 397 height 31
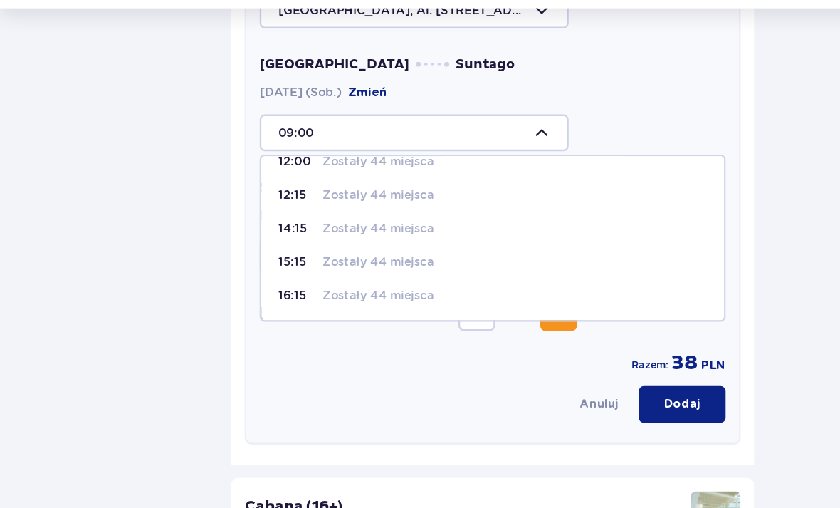
scroll to position [131, 0]
click at [402, 251] on div "15:15 Zostały 44 miejsca" at bounding box center [420, 258] width 366 height 14
type input "15:15"
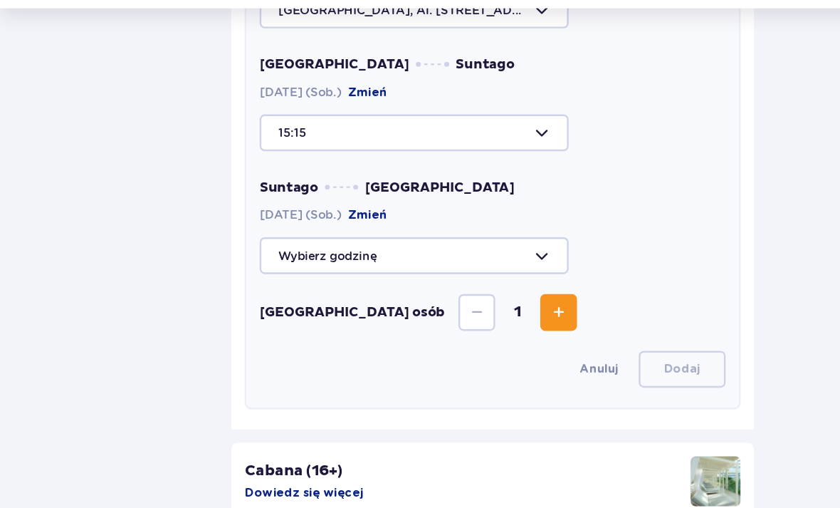
click at [441, 238] on div at bounding box center [419, 253] width 397 height 31
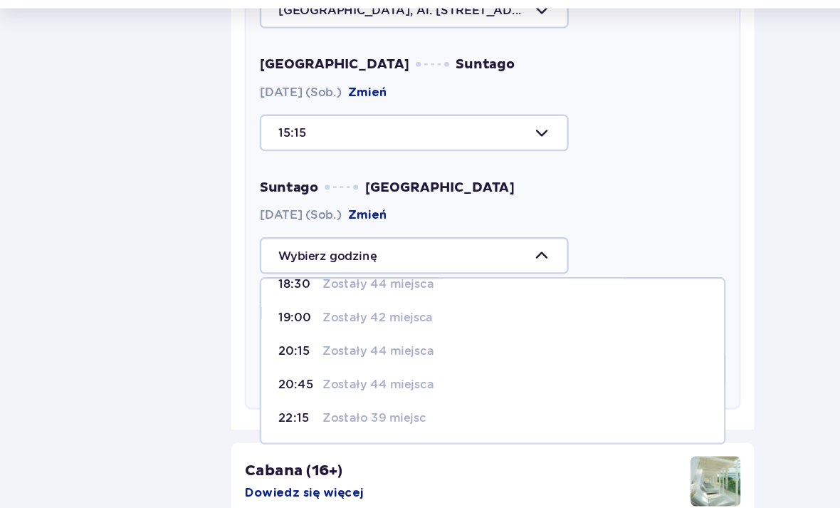
scroll to position [46, 0]
click at [387, 328] on div "20:15 Zostały 44 miejsca" at bounding box center [420, 335] width 366 height 14
type input "20:15"
